Goal: Transaction & Acquisition: Purchase product/service

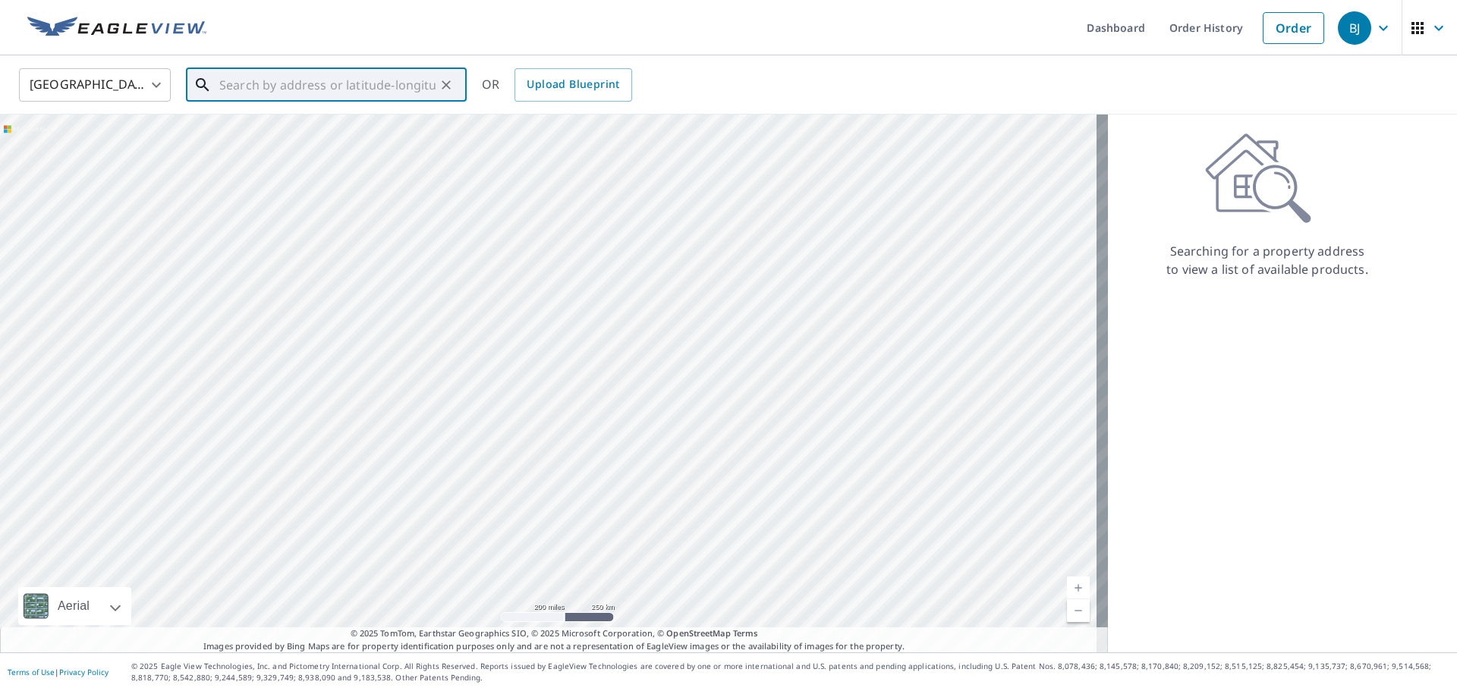
click at [251, 93] on input "text" at bounding box center [327, 85] width 216 height 42
click at [256, 143] on p "[GEOGRAPHIC_DATA]" at bounding box center [335, 145] width 238 height 15
type input "[STREET_ADDRESS]"
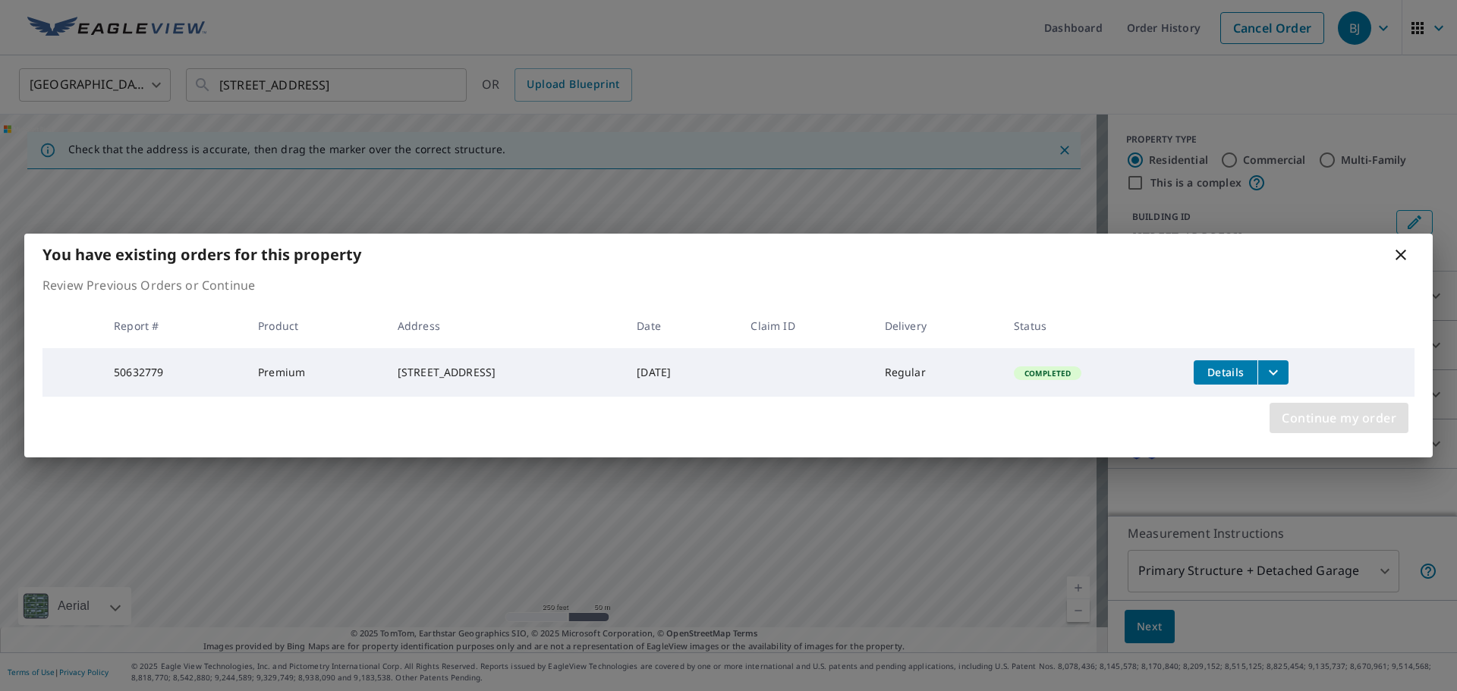
click at [1307, 426] on span "Continue my order" at bounding box center [1339, 418] width 115 height 21
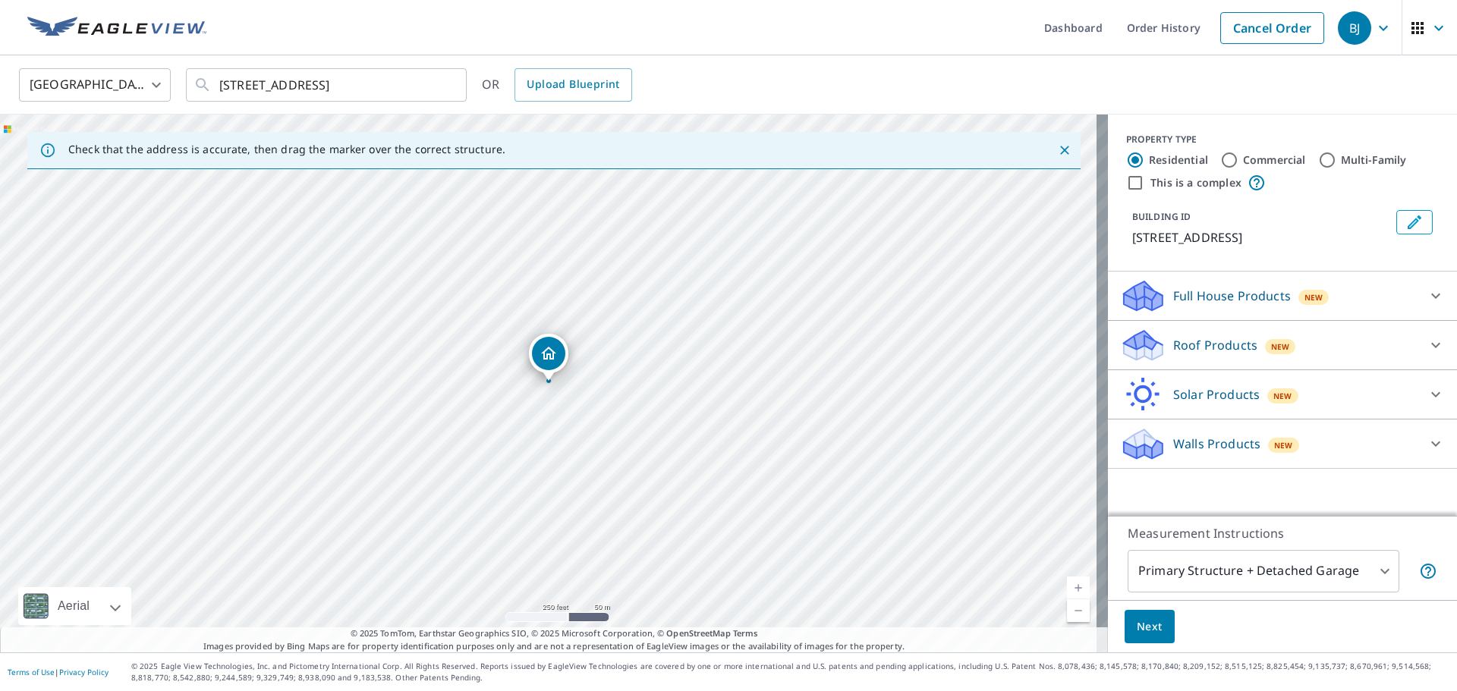
click at [1188, 347] on p "Roof Products" at bounding box center [1215, 345] width 84 height 18
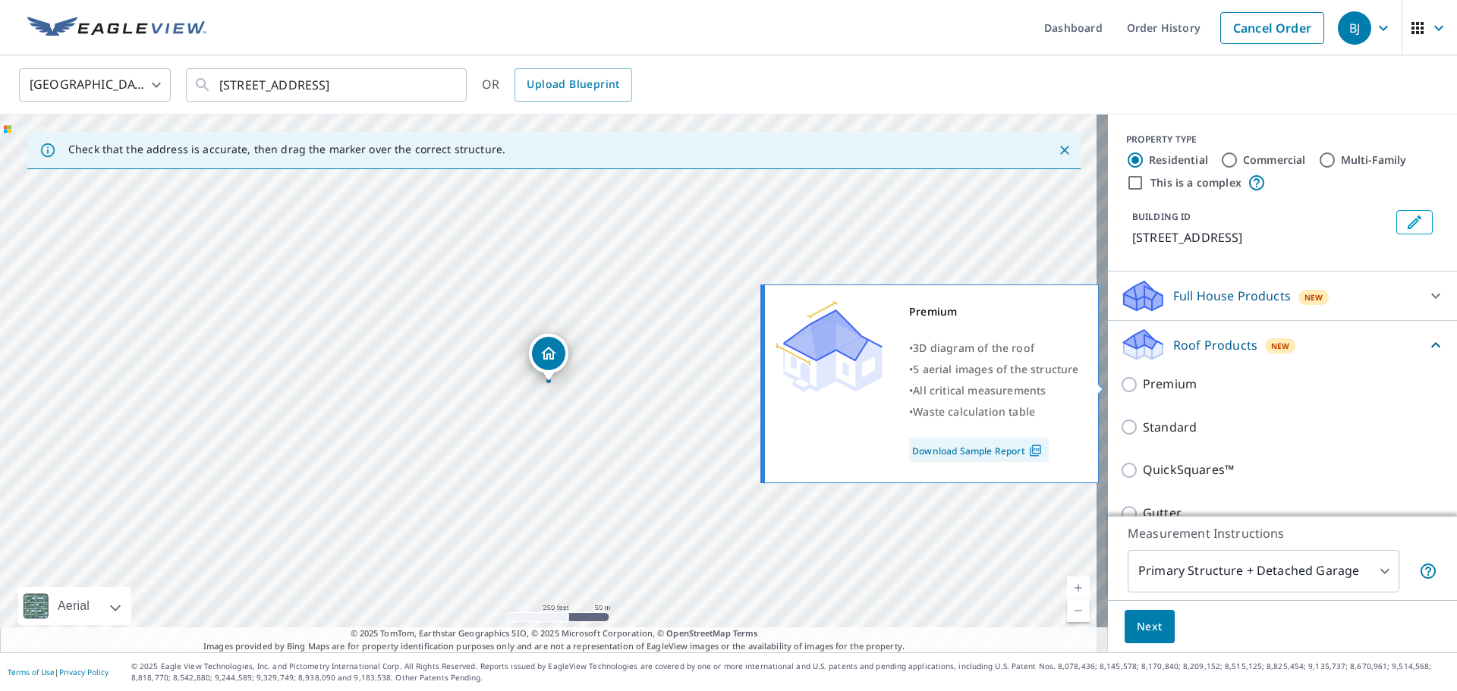
click at [1120, 386] on input "Premium" at bounding box center [1131, 385] width 23 height 18
checkbox input "true"
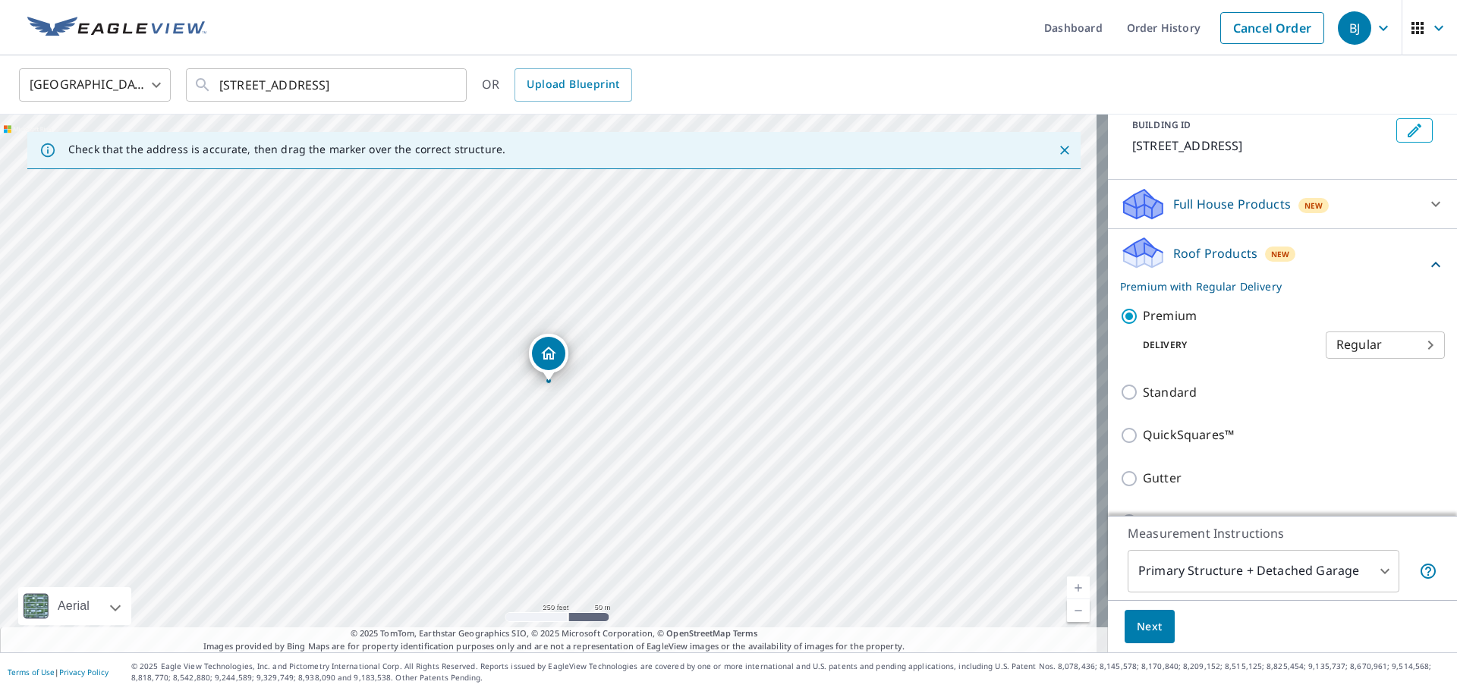
scroll to position [73, 0]
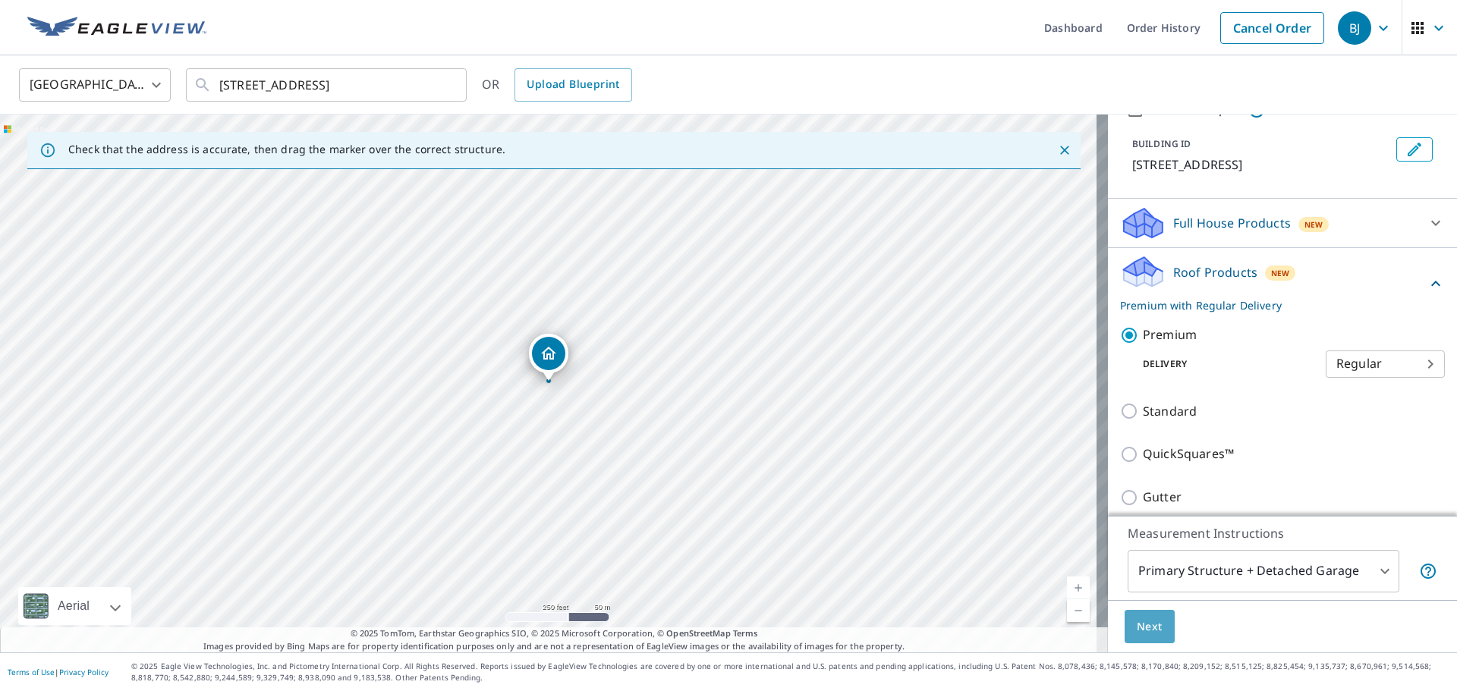
click at [1143, 629] on span "Next" at bounding box center [1150, 627] width 26 height 19
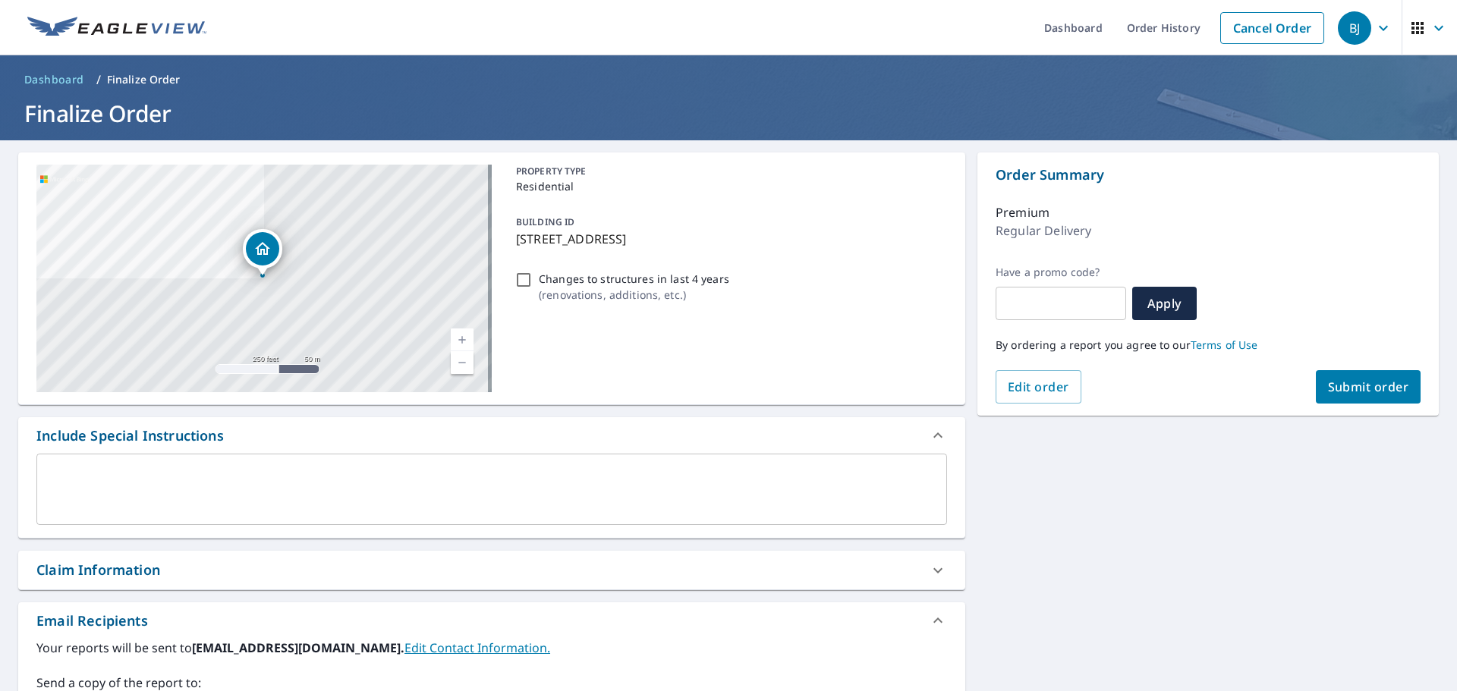
click at [1364, 395] on button "Submit order" at bounding box center [1368, 386] width 105 height 33
